Goal: Task Accomplishment & Management: Manage account settings

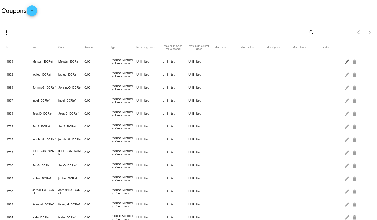
click at [345, 60] on mat-icon "edit" at bounding box center [348, 61] width 6 height 8
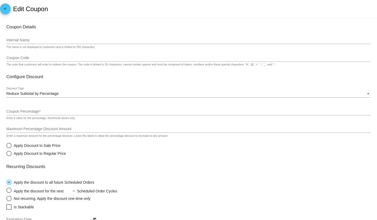
type input "Meister_BCRef"
type input "0"
radio input "true"
checkbox input "true"
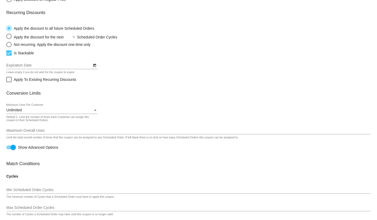
scroll to position [128, 0]
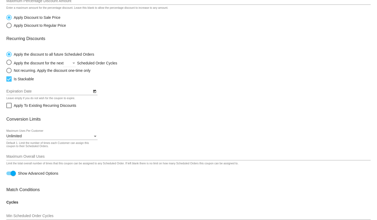
click at [11, 174] on div at bounding box center [13, 172] width 5 height 5
click at [9, 175] on input "Show Advanced Options" at bounding box center [9, 175] width 0 height 0
checkbox input "false"
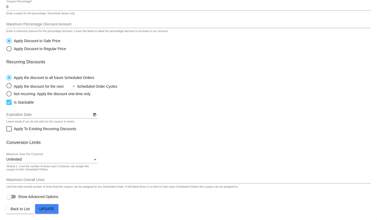
scroll to position [106, 0]
drag, startPoint x: 51, startPoint y: 154, endPoint x: 8, endPoint y: 150, distance: 42.4
click at [8, 150] on mat-card-content "Coupon Details Meister_BCRef Internal Name The name is not displayed to custome…" at bounding box center [188, 60] width 364 height 280
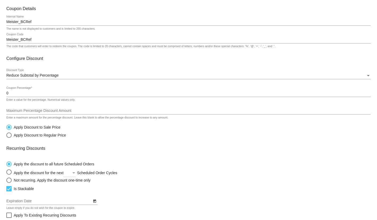
scroll to position [0, 0]
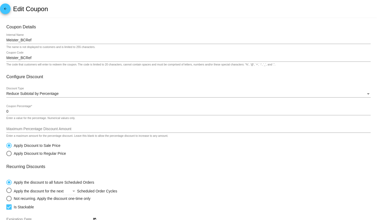
click at [2, 11] on mat-icon "arrow_back" at bounding box center [5, 10] width 6 height 6
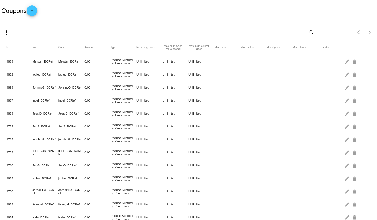
click at [34, 8] on span "add" at bounding box center [32, 11] width 6 height 13
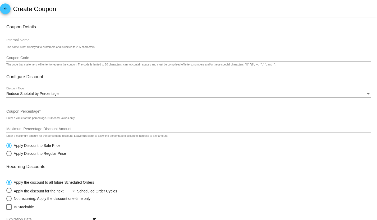
click at [54, 39] on input "Internal Name" at bounding box center [188, 40] width 364 height 4
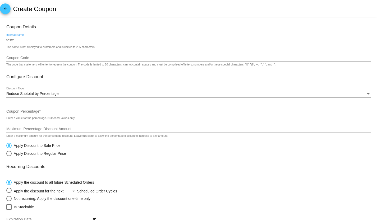
type input "test5"
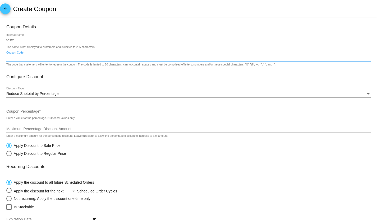
click at [32, 57] on input "Coupon Code" at bounding box center [188, 58] width 364 height 4
type input "test5"
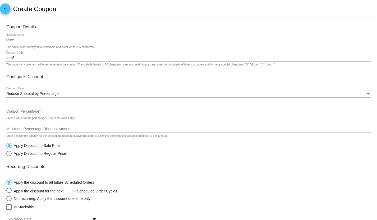
click at [87, 93] on div "Reduce Subtotal by Percentage" at bounding box center [186, 94] width 360 height 4
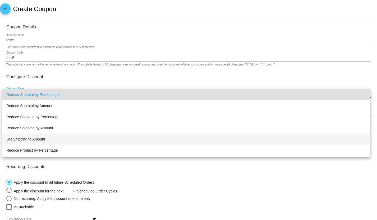
click at [81, 139] on span "Set Shipping to Amount" at bounding box center [186, 138] width 360 height 11
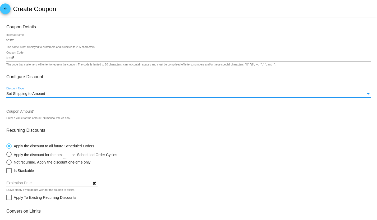
click at [34, 113] on input "Coupon Amount *" at bounding box center [188, 111] width 364 height 4
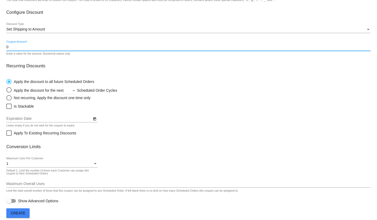
scroll to position [70, 0]
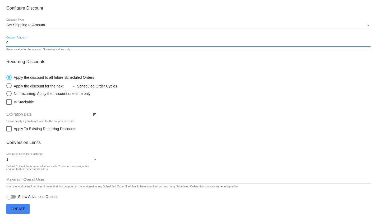
type input "0"
click at [17, 209] on span "Create" at bounding box center [18, 208] width 15 height 4
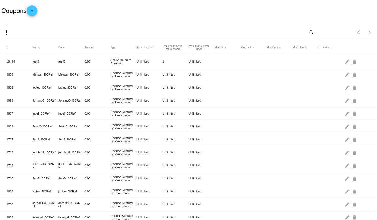
click at [32, 13] on mat-icon "add" at bounding box center [32, 12] width 6 height 6
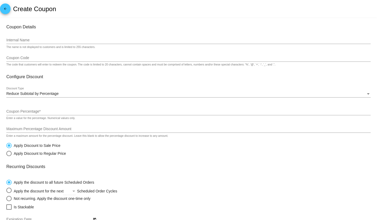
click at [76, 61] on div "Coupon Code" at bounding box center [188, 56] width 364 height 10
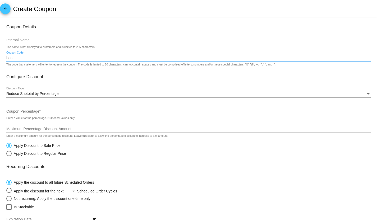
type input "boot"
click at [63, 112] on input "Coupon Percentage *" at bounding box center [188, 111] width 364 height 4
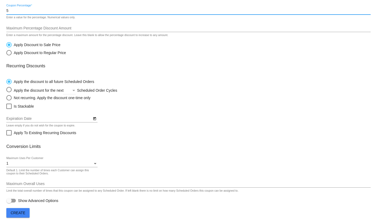
scroll to position [106, 0]
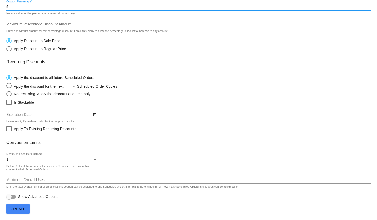
type input "5"
click at [24, 205] on button "Create" at bounding box center [17, 209] width 23 height 10
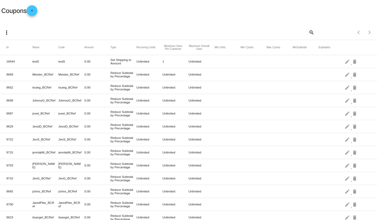
click at [308, 35] on mat-icon "search" at bounding box center [311, 32] width 6 height 8
click at [243, 37] on div "Search" at bounding box center [268, 32] width 94 height 15
click at [240, 30] on input "Search" at bounding box center [268, 31] width 94 height 4
type input "boot"
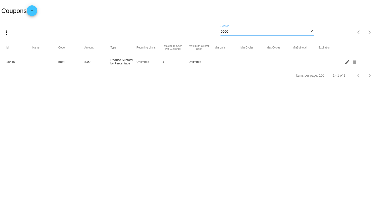
click at [346, 59] on mat-icon "edit" at bounding box center [348, 61] width 6 height 8
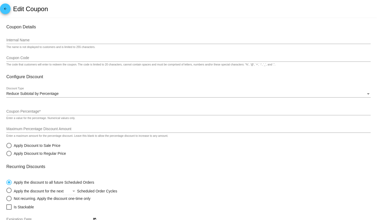
type input "boot"
type input "5"
radio input "true"
click at [104, 94] on div "Reduce Subtotal by Percentage" at bounding box center [186, 94] width 360 height 4
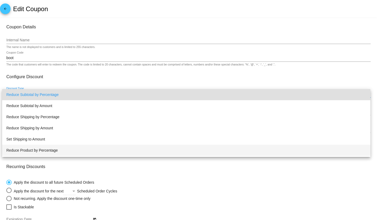
click at [106, 147] on span "Reduce Product by Percentage" at bounding box center [186, 149] width 360 height 11
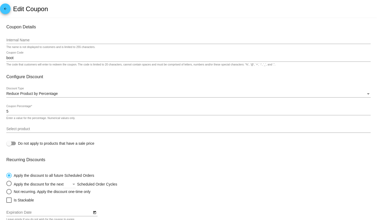
click at [104, 126] on div "Select product" at bounding box center [188, 127] width 364 height 10
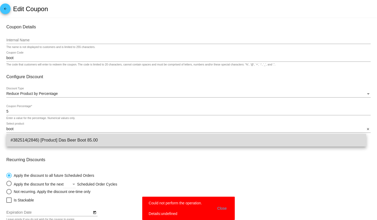
click at [64, 141] on span "#382514(2846) [Product] Das Beer Boot 85.00" at bounding box center [187, 140] width 352 height 13
type input "[Product] Das Beer Boot"
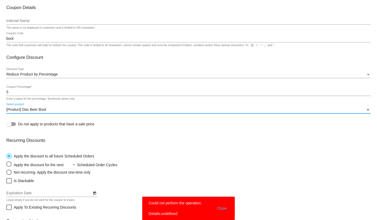
scroll to position [29, 0]
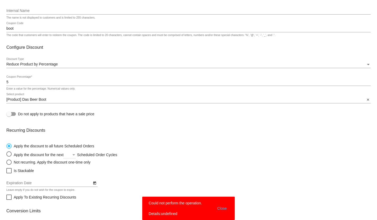
click at [219, 208] on button "Close" at bounding box center [222, 208] width 13 height 16
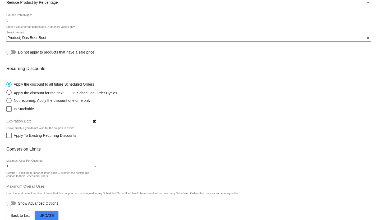
scroll to position [99, 0]
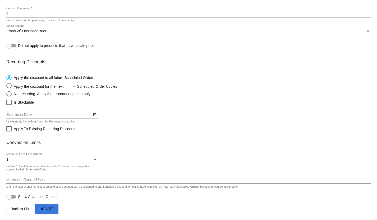
click at [52, 207] on span "Update" at bounding box center [46, 208] width 15 height 4
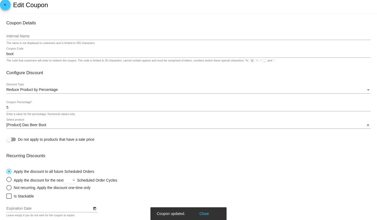
scroll to position [0, 0]
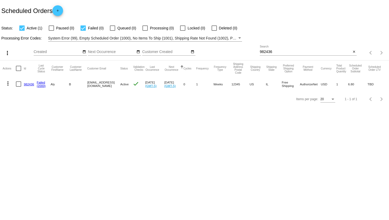
click at [28, 84] on link "982436" at bounding box center [29, 83] width 10 height 3
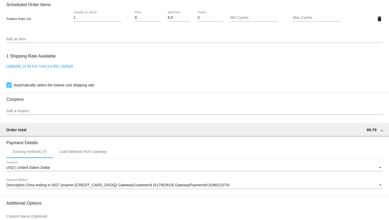
scroll to position [440, 0]
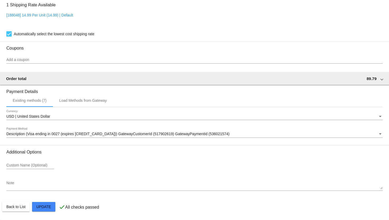
click at [51, 56] on div "Add a coupon" at bounding box center [194, 58] width 376 height 10
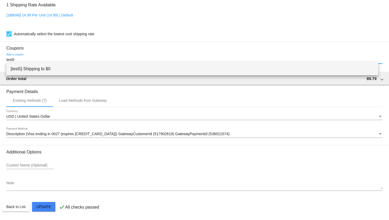
type input "test5"
click at [54, 67] on span "[test5] Shipping to $0" at bounding box center [192, 68] width 363 height 13
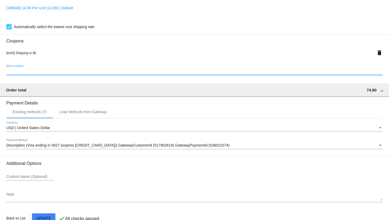
scroll to position [459, 0]
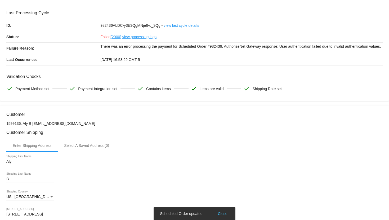
scroll to position [0, 0]
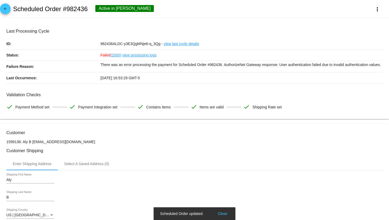
click at [4, 7] on mat-icon "arrow_back" at bounding box center [5, 10] width 6 height 6
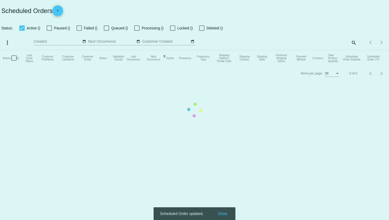
checkbox input "true"
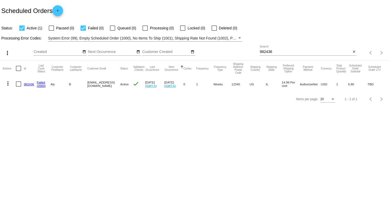
click at [60, 11] on mat-icon "add" at bounding box center [57, 12] width 6 height 6
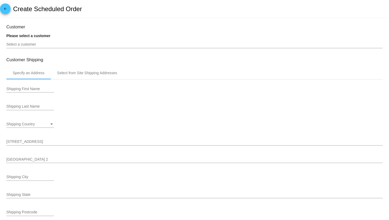
type input "[DATE]"
click at [6, 5] on span "arrow_back" at bounding box center [5, 9] width 6 height 13
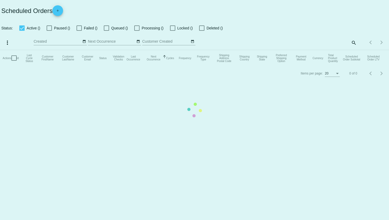
checkbox input "true"
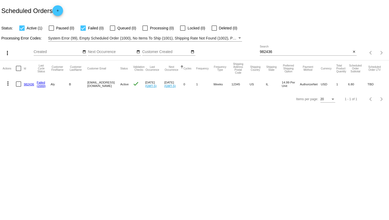
click at [60, 10] on mat-icon "add" at bounding box center [57, 12] width 6 height 6
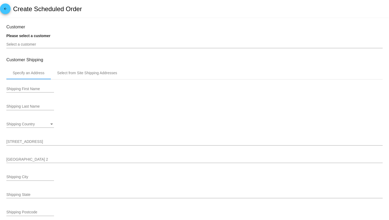
type input "[DATE]"
click at [37, 42] on div "Select a customer" at bounding box center [194, 43] width 376 height 10
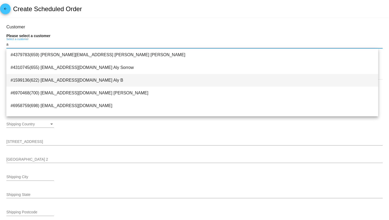
type input "a"
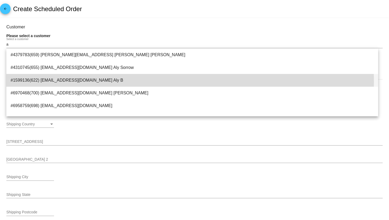
click at [36, 82] on span "#1599136(622) [EMAIL_ADDRESS][DOMAIN_NAME] Aly B" at bounding box center [192, 80] width 363 height 13
type input "Aly"
type input "B"
type input "[STREET_ADDRESS]"
type input "Haddenfield"
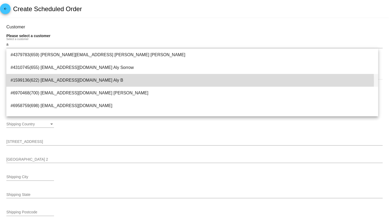
type input "12345"
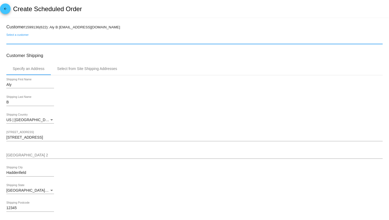
scroll to position [88, 0]
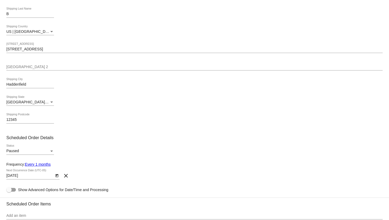
drag, startPoint x: 116, startPoint y: 96, endPoint x: 385, endPoint y: 96, distance: 269.0
click at [347, 96] on div "Aly Shipping First Name B Shipping Last Name [GEOGRAPHIC_DATA] | [GEOGRAPHIC_DA…" at bounding box center [194, 58] width 376 height 143
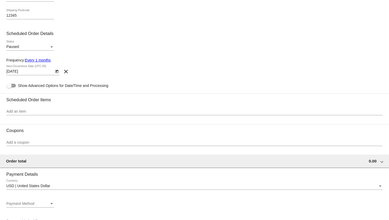
scroll to position [206, 0]
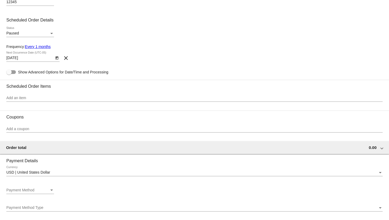
click at [73, 100] on input "Add an item" at bounding box center [194, 98] width 376 height 4
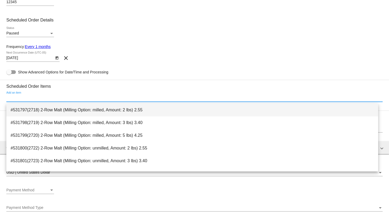
click at [68, 109] on span "#531797(2718) 2-Row Malt (Milling Option: milled, Amount: 2 lbs) 2.55" at bounding box center [192, 109] width 363 height 13
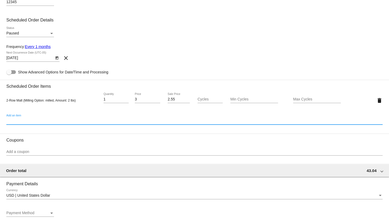
scroll to position [294, 0]
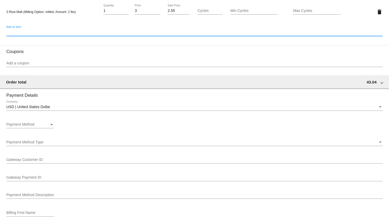
click at [52, 65] on input "Add a coupon" at bounding box center [194, 63] width 376 height 4
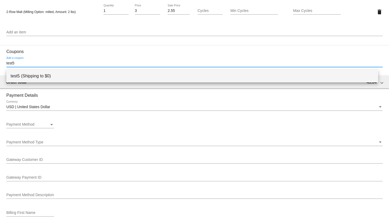
type input "test5"
click at [61, 72] on span "test5 (Shipping to $0)" at bounding box center [192, 76] width 363 height 13
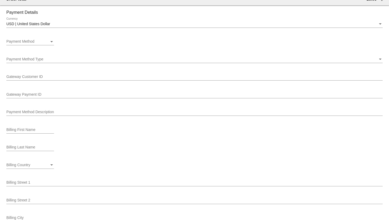
scroll to position [393, 0]
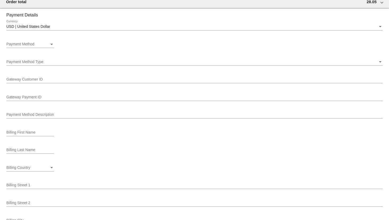
click at [51, 45] on div "Payment Method" at bounding box center [51, 44] width 5 height 4
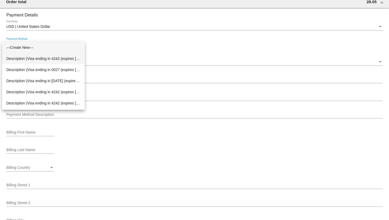
click at [45, 60] on span "Description (Visa ending in 4242 (expires [CREDIT_CARD_DATA])) GatewayCustomerI…" at bounding box center [43, 58] width 74 height 11
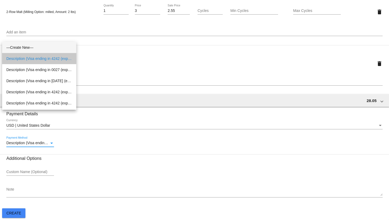
scroll to position [297, 0]
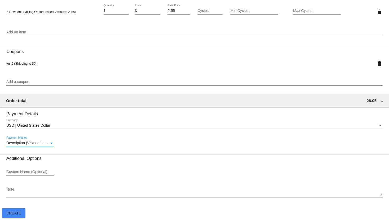
click at [20, 215] on button "Create" at bounding box center [13, 213] width 23 height 10
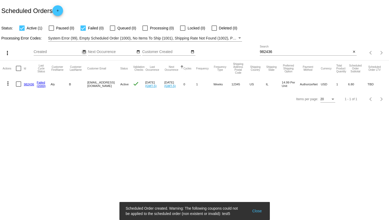
click at [83, 52] on mat-icon "date_range" at bounding box center [84, 52] width 4 height 4
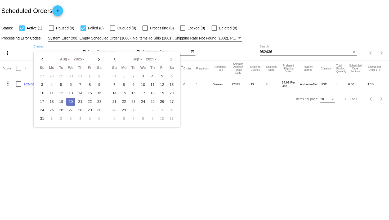
click at [69, 101] on td "20" at bounding box center [70, 102] width 9 height 8
type input "[DATE] - [DATE]"
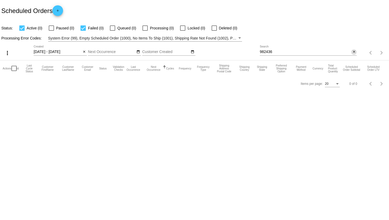
click at [353, 52] on mat-icon "close" at bounding box center [354, 52] width 4 height 4
click at [354, 50] on mat-icon "search" at bounding box center [353, 53] width 6 height 8
click at [56, 26] on span "Paused (1)" at bounding box center [65, 28] width 18 height 6
click at [51, 31] on input "Paused (1)" at bounding box center [51, 31] width 0 height 0
checkbox input "true"
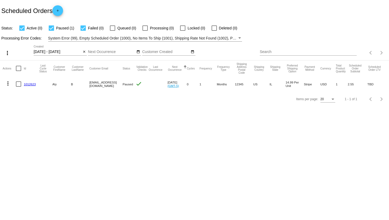
click at [30, 83] on link "1012623" at bounding box center [30, 83] width 12 height 3
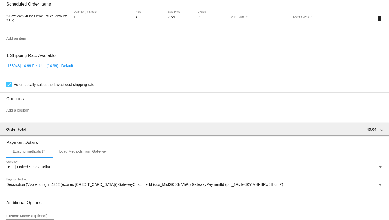
scroll to position [377, 0]
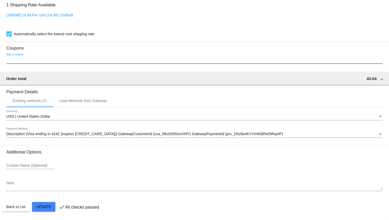
click at [61, 58] on input "Add a coupon" at bounding box center [194, 60] width 376 height 4
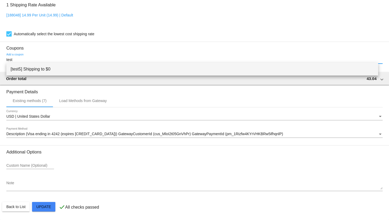
type input "test"
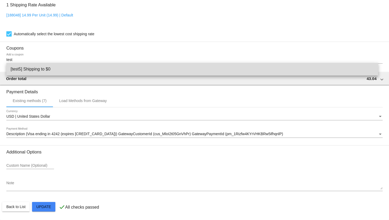
click at [49, 67] on span "[test5] Shipping to $0" at bounding box center [192, 69] width 363 height 13
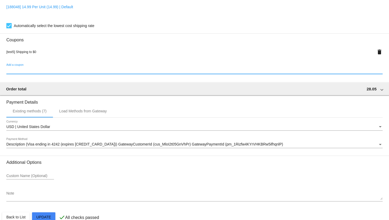
scroll to position [396, 0]
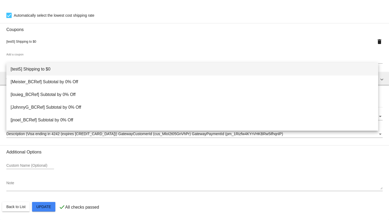
click at [54, 71] on span "[test5] Shipping to $0" at bounding box center [192, 69] width 363 height 13
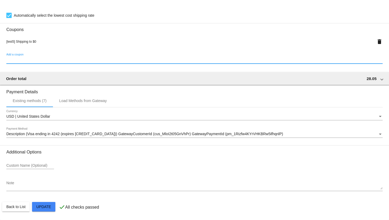
click at [232, 65] on div "Add a coupon" at bounding box center [194, 60] width 376 height 15
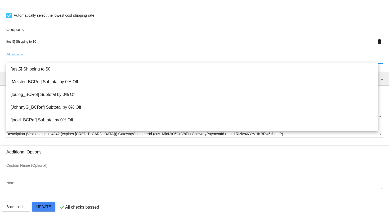
click at [235, 60] on input "Add a coupon" at bounding box center [194, 60] width 376 height 4
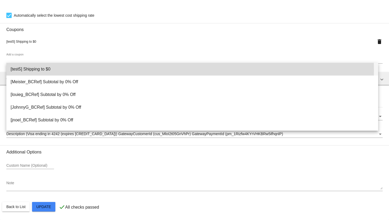
click at [58, 70] on span "[test5] Shipping to $0" at bounding box center [192, 69] width 363 height 13
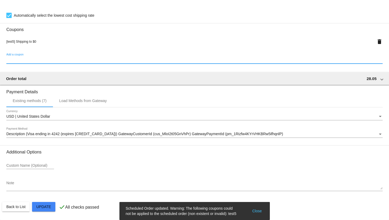
scroll to position [366, 0]
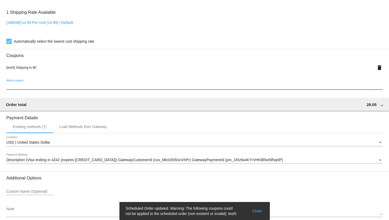
click at [256, 212] on button "Close" at bounding box center [256, 210] width 13 height 11
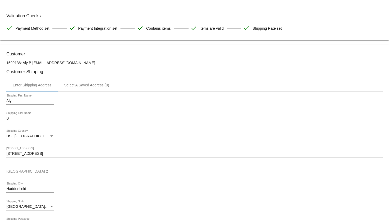
scroll to position [0, 0]
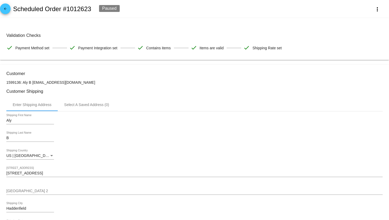
click at [8, 6] on span "arrow_back" at bounding box center [5, 9] width 6 height 13
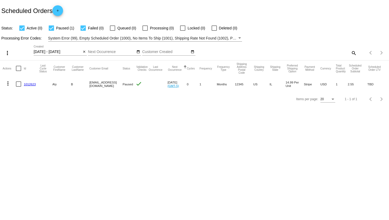
click at [29, 83] on link "1012623" at bounding box center [30, 83] width 12 height 3
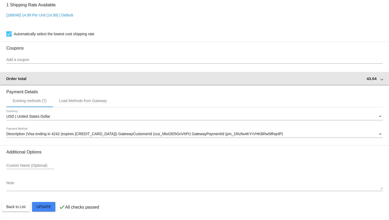
scroll to position [377, 0]
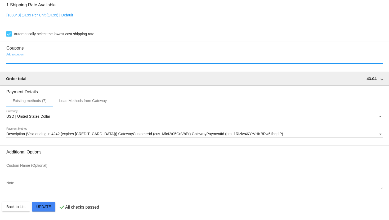
click at [30, 59] on input "Add a coupon" at bounding box center [194, 60] width 376 height 4
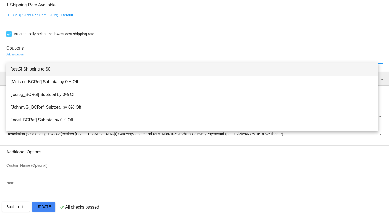
click at [30, 69] on span "[test5] Shipping to $0" at bounding box center [192, 69] width 363 height 13
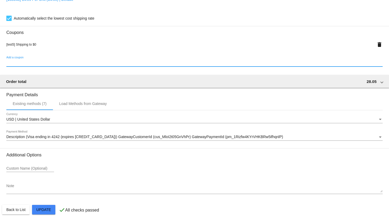
scroll to position [396, 0]
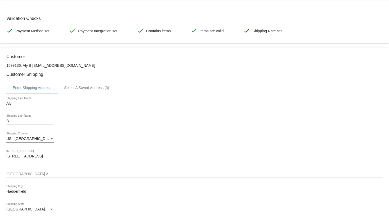
scroll to position [0, 0]
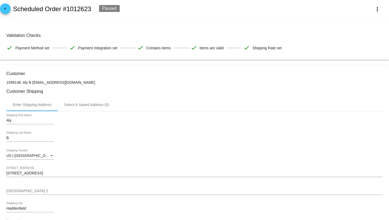
click at [373, 15] on div "arrow_back Scheduled Order #1012623 Paused more_vert" at bounding box center [194, 9] width 389 height 18
click at [372, 5] on button "more_vert" at bounding box center [376, 9] width 23 height 10
click at [353, 13] on span "View Event Logs" at bounding box center [340, 13] width 28 height 4
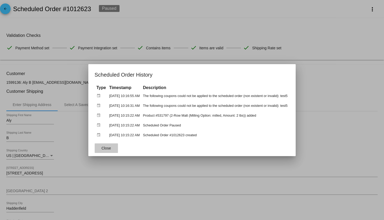
click at [106, 147] on button "Close" at bounding box center [106, 148] width 23 height 10
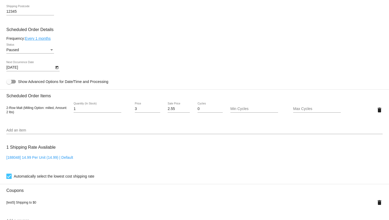
scroll to position [235, 0]
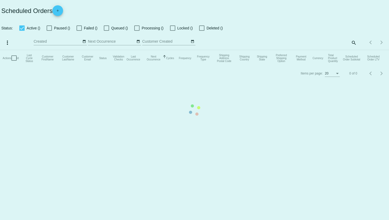
checkbox input "true"
type input "[DATE] - [DATE]"
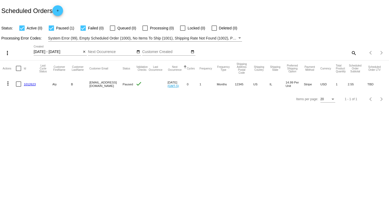
click at [35, 85] on link "1012623" at bounding box center [30, 83] width 12 height 3
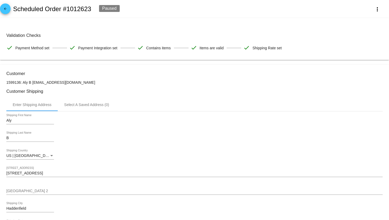
click at [4, 8] on mat-icon "arrow_back" at bounding box center [5, 10] width 6 height 6
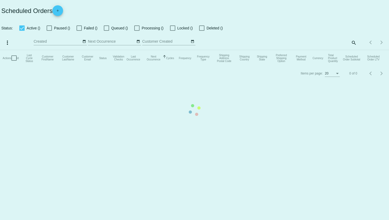
checkbox input "true"
type input "[DATE] - [DATE]"
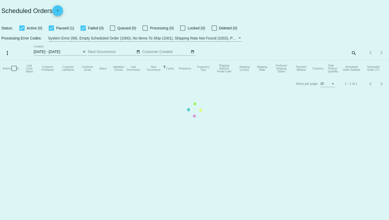
click at [85, 60] on mat-table "Actions Id Last Cycle Status Customer FirstName Customer LastName Customer Emai…" at bounding box center [194, 68] width 389 height 16
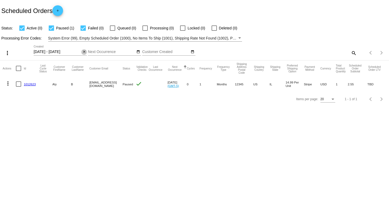
click at [84, 52] on mat-icon "close" at bounding box center [84, 52] width 4 height 4
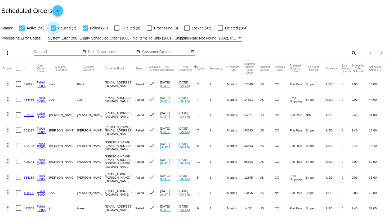
click at [53, 27] on div at bounding box center [53, 27] width 5 height 5
click at [53, 31] on input "Paused (7)" at bounding box center [53, 31] width 0 height 0
checkbox input "false"
click at [86, 28] on div at bounding box center [85, 27] width 5 height 5
click at [85, 31] on input "Failed (20)" at bounding box center [85, 31] width 0 height 0
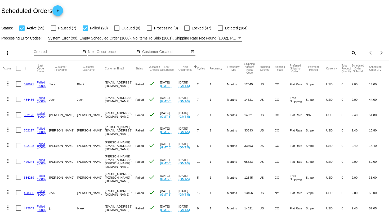
checkbox input "false"
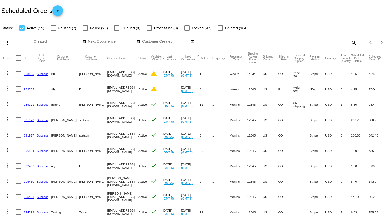
click at [26, 72] on link "958855" at bounding box center [29, 73] width 10 height 3
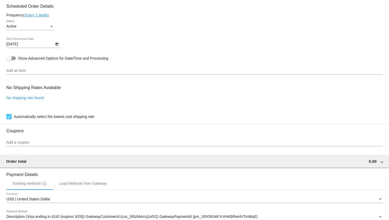
scroll to position [353, 0]
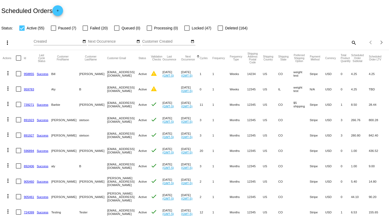
click at [32, 90] on link "959783" at bounding box center [29, 88] width 10 height 3
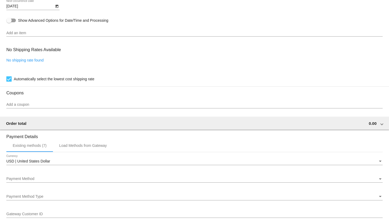
scroll to position [294, 0]
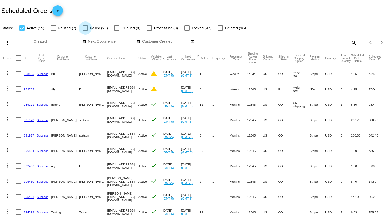
click at [89, 28] on label "Failed (20)" at bounding box center [95, 28] width 25 height 6
click at [85, 31] on input "Failed (20)" at bounding box center [85, 31] width 0 height 0
checkbox input "true"
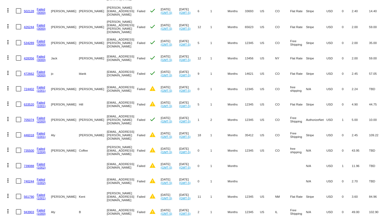
scroll to position [147, 0]
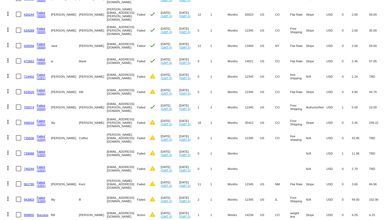
click at [26, 134] on mat-cell "735500" at bounding box center [30, 137] width 13 height 15
click at [28, 137] on link "735500" at bounding box center [29, 137] width 10 height 3
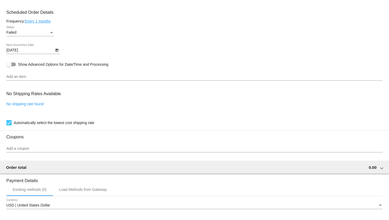
scroll to position [323, 0]
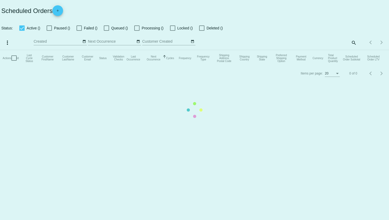
checkbox input "true"
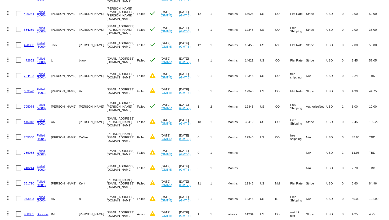
scroll to position [183, 0]
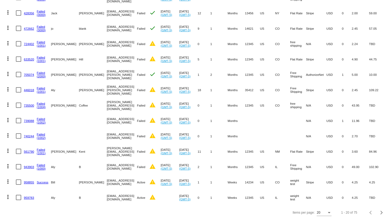
click at [29, 195] on link "959783" at bounding box center [29, 196] width 10 height 3
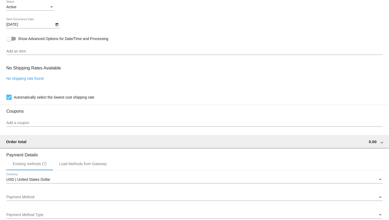
scroll to position [264, 0]
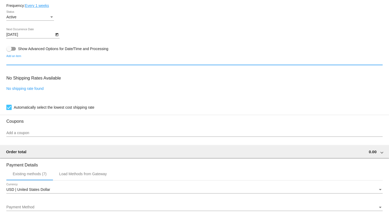
click at [83, 63] on input "Add an item" at bounding box center [194, 61] width 376 height 4
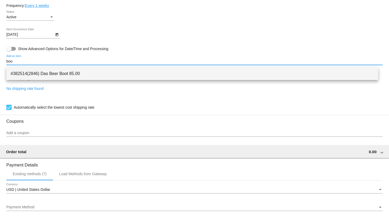
type input "boo"
click at [75, 73] on span "#382514(2846) Das Beer Boot 85.00" at bounding box center [192, 73] width 363 height 13
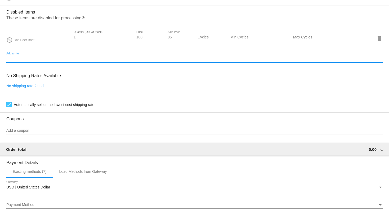
scroll to position [323, 0]
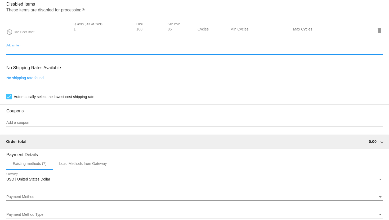
click at [45, 124] on input "Add a coupon" at bounding box center [194, 122] width 376 height 4
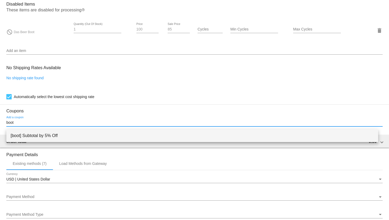
type input "boot"
click at [56, 135] on span "[boot] Subtotal by 5% Off" at bounding box center [192, 135] width 363 height 13
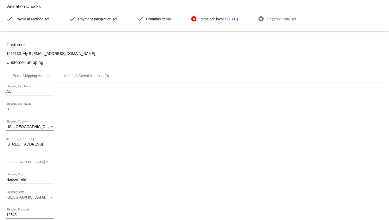
scroll to position [0, 0]
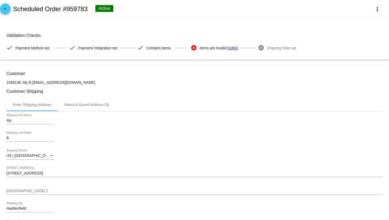
drag, startPoint x: 88, startPoint y: 8, endPoint x: 66, endPoint y: 8, distance: 21.7
click at [66, 8] on div "arrow_back Scheduled Order #959783 Active more_vert" at bounding box center [194, 9] width 389 height 18
copy h2 "959783"
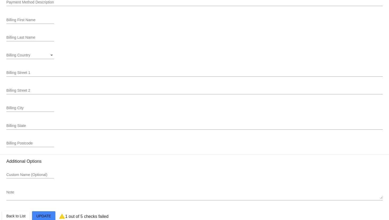
scroll to position [621, 0]
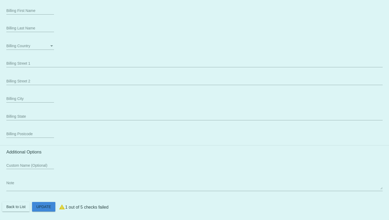
drag, startPoint x: 39, startPoint y: 208, endPoint x: 43, endPoint y: 206, distance: 4.0
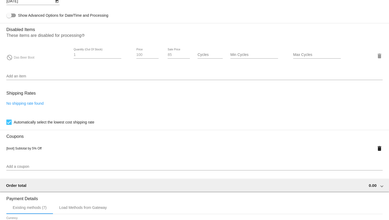
scroll to position [268, 0]
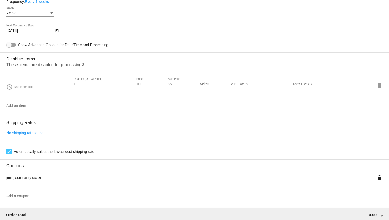
click at [23, 108] on input "Add an item" at bounding box center [194, 105] width 376 height 4
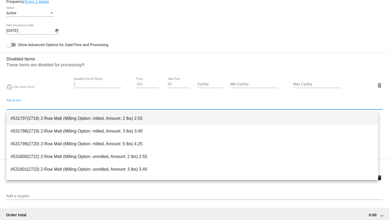
click at [31, 122] on span "#531797(2718) 2-Row Malt (Milling Option: milled, Amount: 2 lbs) 2.55" at bounding box center [192, 118] width 363 height 13
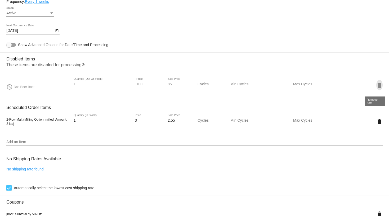
click at [376, 88] on mat-icon "delete" at bounding box center [379, 85] width 6 height 6
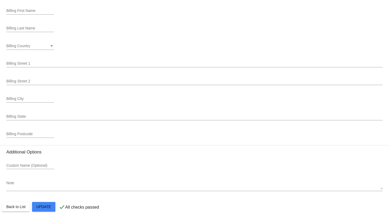
scroll to position [609, 0]
drag, startPoint x: 46, startPoint y: 205, endPoint x: 51, endPoint y: 203, distance: 5.1
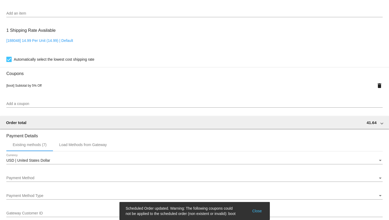
scroll to position [315, 0]
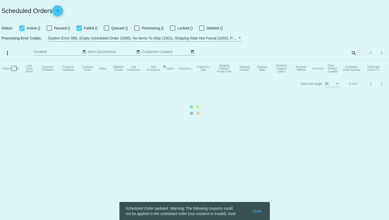
checkbox input "true"
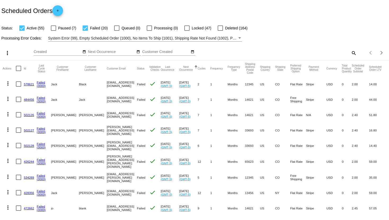
click at [350, 53] on mat-icon "search" at bounding box center [353, 53] width 6 height 8
drag, startPoint x: 305, startPoint y: 48, endPoint x: 278, endPoint y: 51, distance: 26.9
click at [278, 51] on input "Search" at bounding box center [307, 52] width 97 height 4
paste input "959783"
type input "959783"
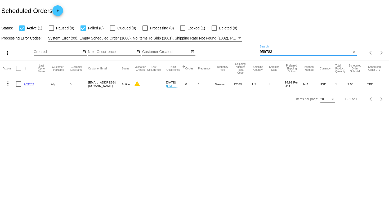
click at [26, 85] on link "959783" at bounding box center [29, 83] width 10 height 3
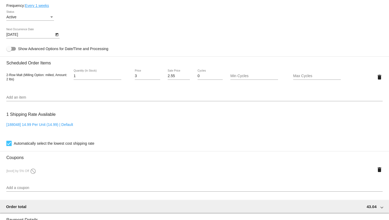
scroll to position [382, 0]
